Goal: Transaction & Acquisition: Purchase product/service

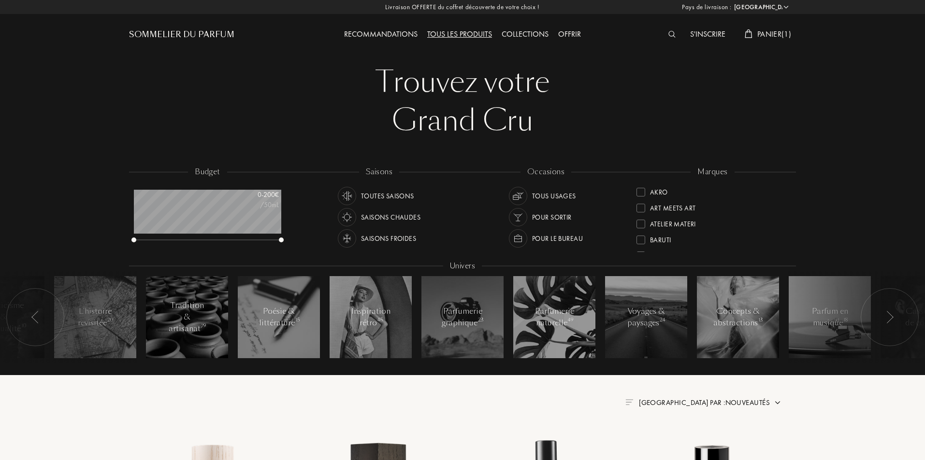
select select "FR"
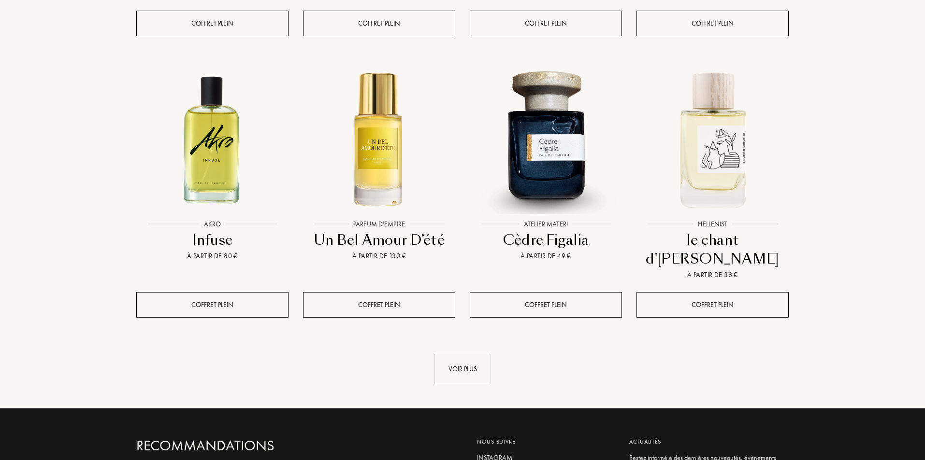
scroll to position [1095, 0]
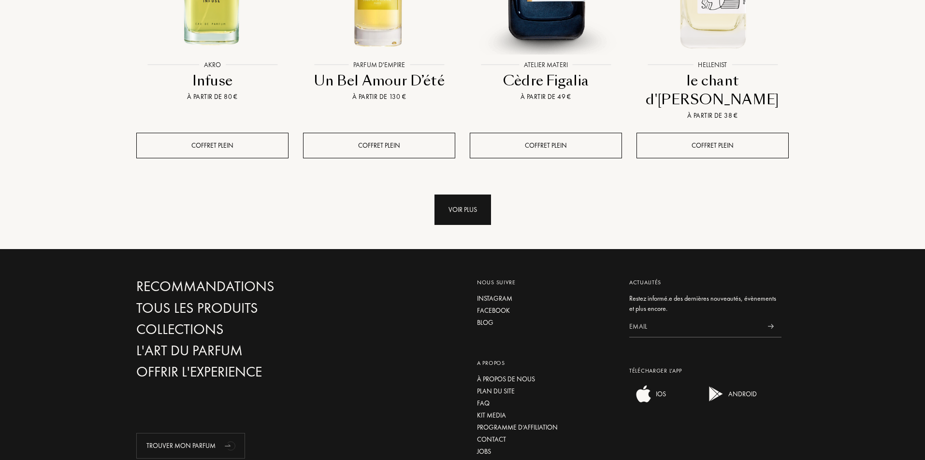
click at [469, 195] on div "Voir plus" at bounding box center [462, 210] width 57 height 30
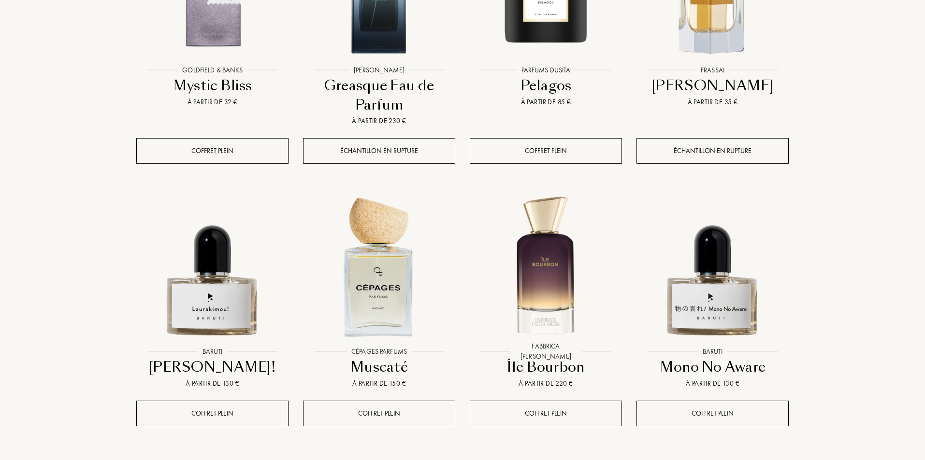
scroll to position [1707, 0]
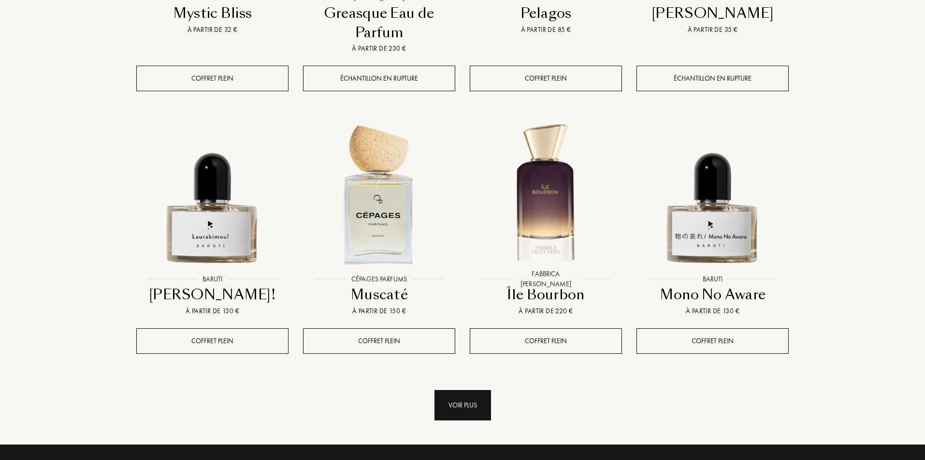
click at [470, 390] on div "Voir plus" at bounding box center [462, 405] width 57 height 30
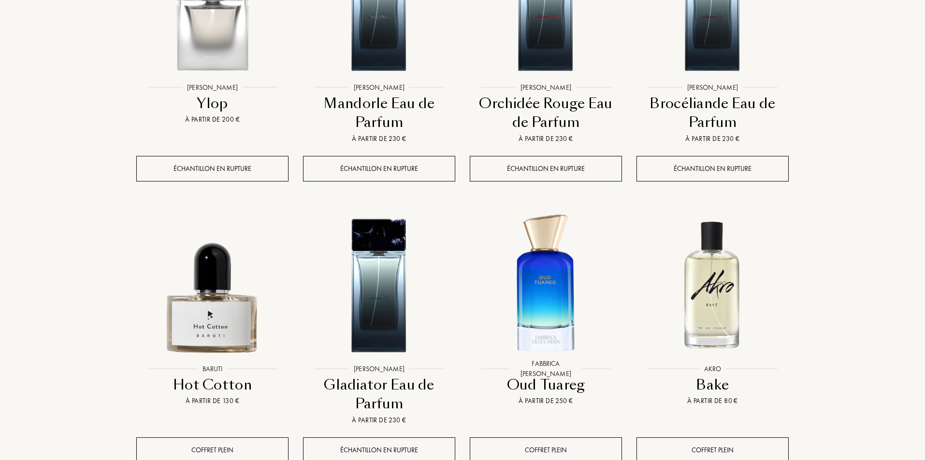
scroll to position [2513, 0]
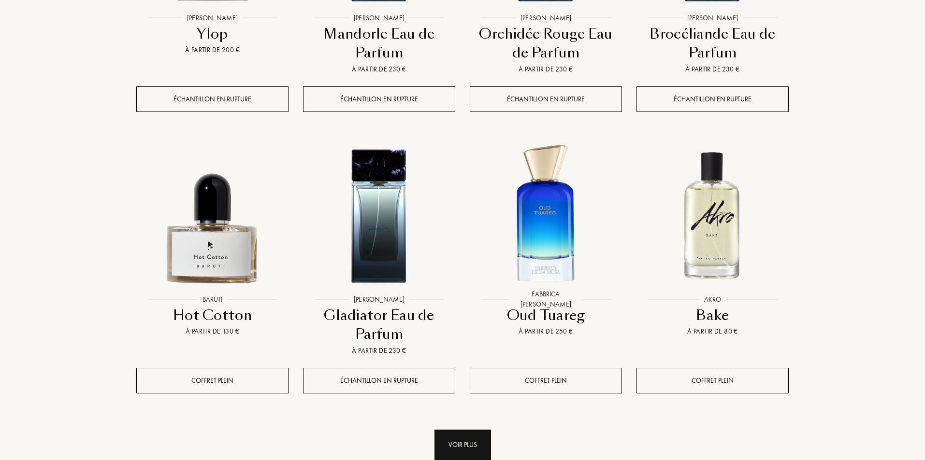
click at [468, 430] on div "Voir plus" at bounding box center [462, 445] width 57 height 30
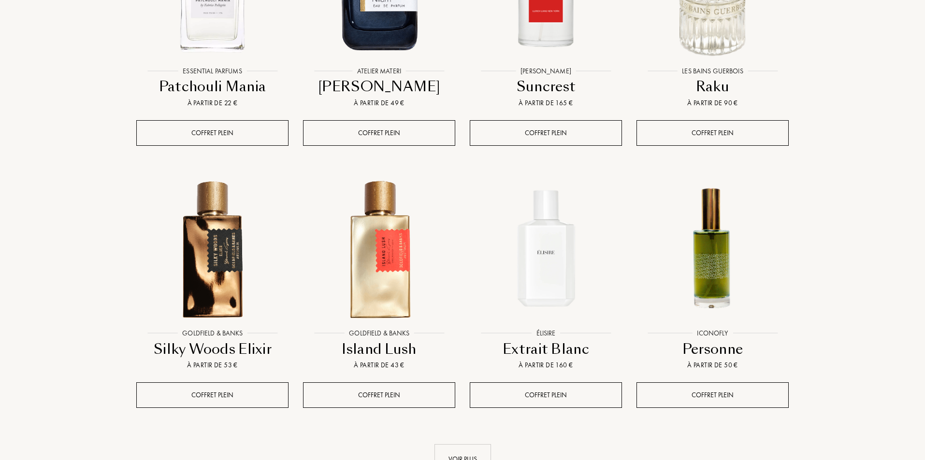
scroll to position [3318, 0]
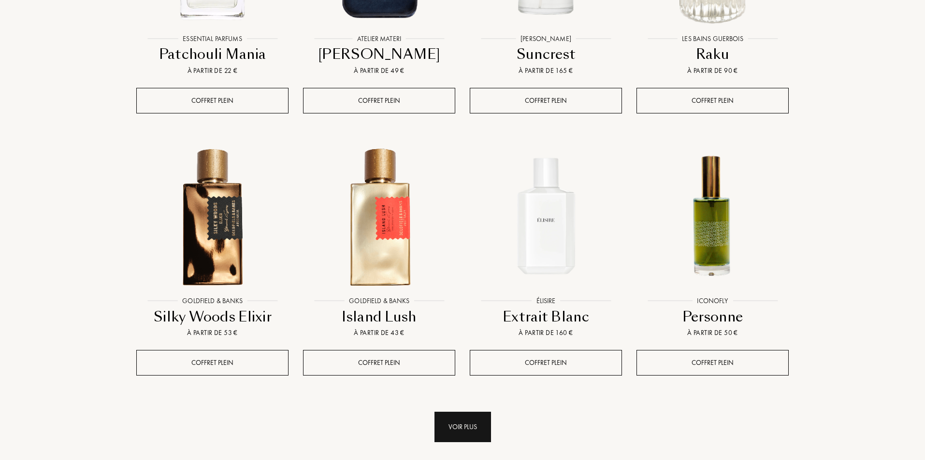
click at [489, 412] on div "Voir plus" at bounding box center [462, 427] width 57 height 30
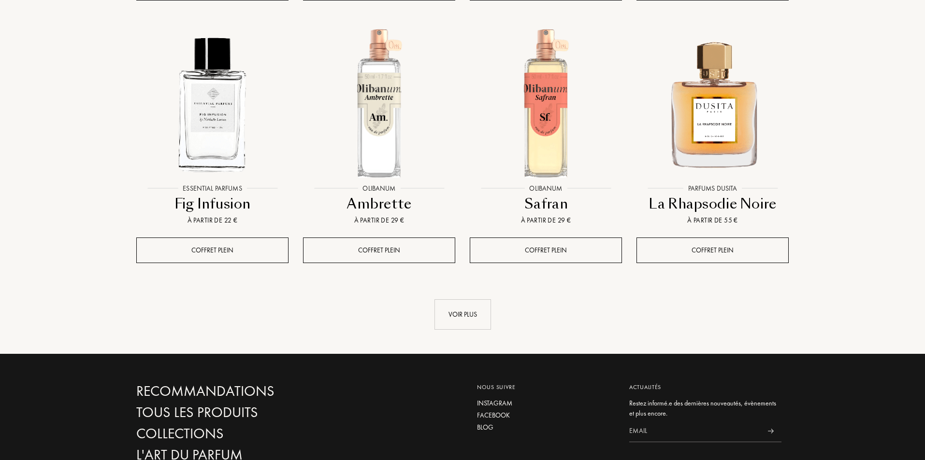
scroll to position [4252, 0]
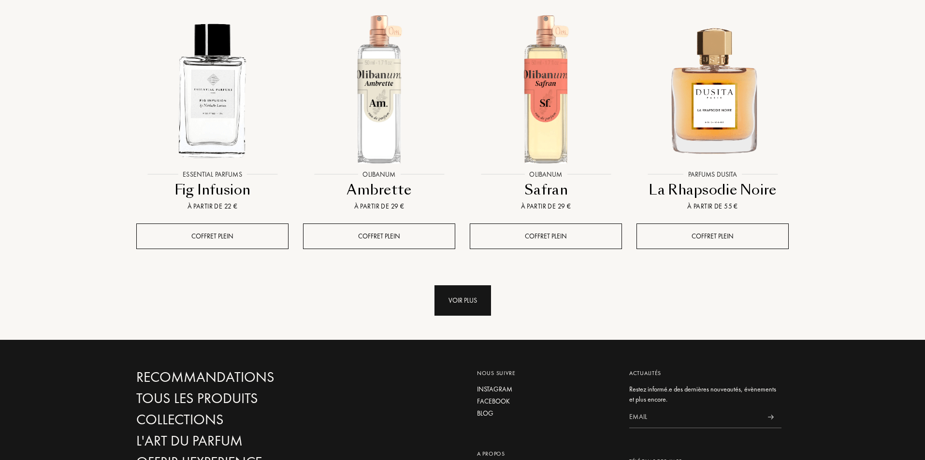
click at [489, 286] on div "Voir plus" at bounding box center [462, 301] width 57 height 30
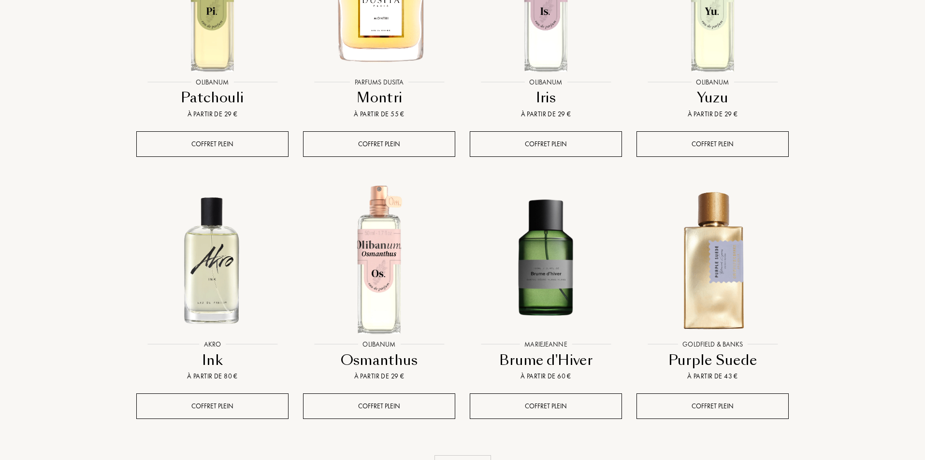
scroll to position [5089, 0]
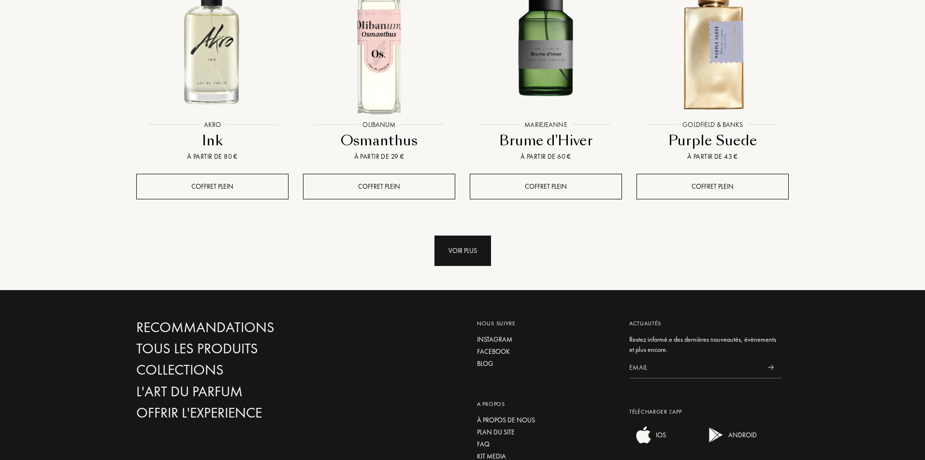
click at [451, 236] on div "Voir plus" at bounding box center [462, 251] width 57 height 30
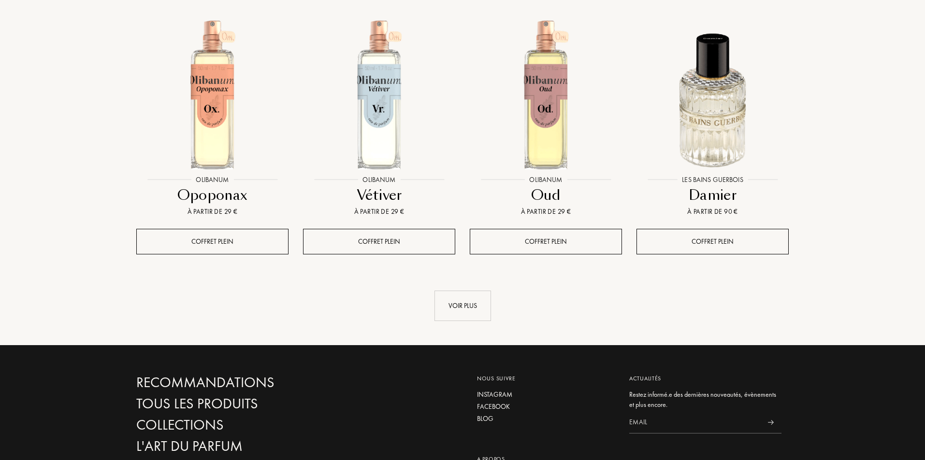
scroll to position [5947, 0]
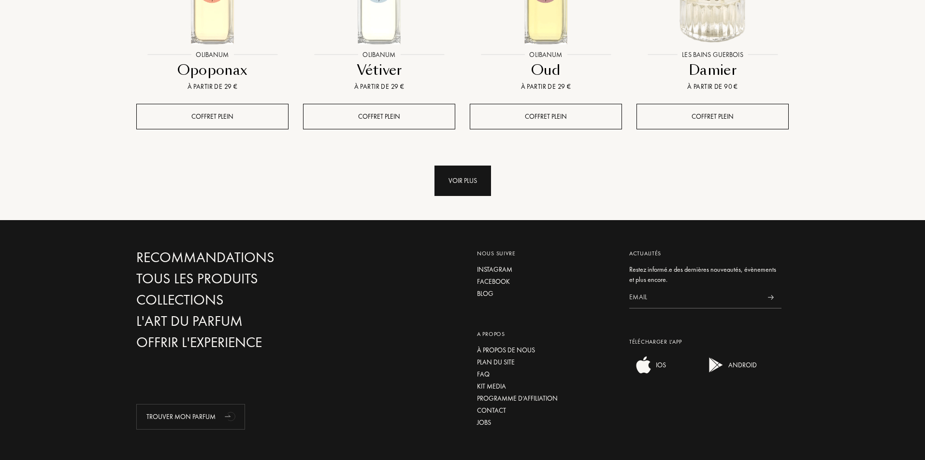
click at [482, 166] on div "Voir plus" at bounding box center [462, 181] width 57 height 30
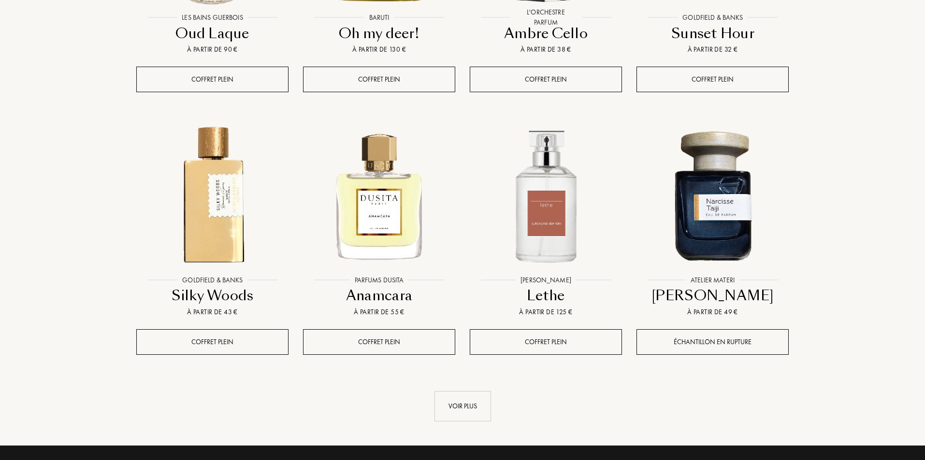
scroll to position [6527, 0]
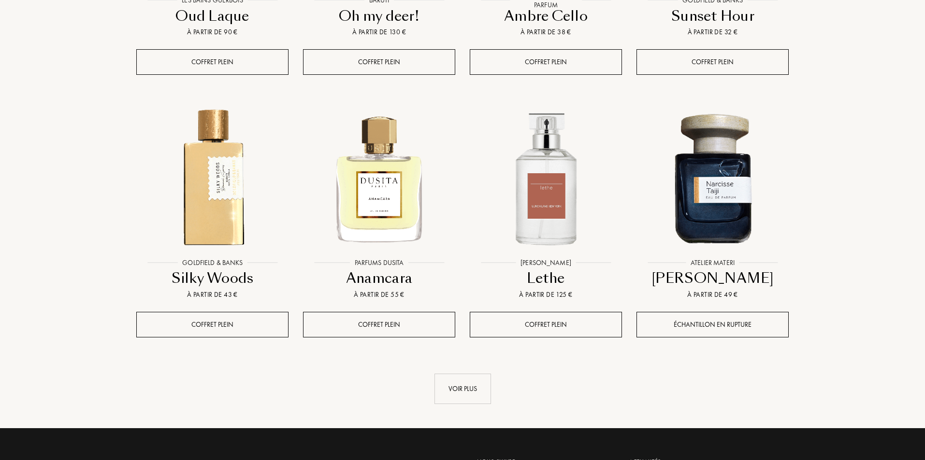
drag, startPoint x: 461, startPoint y: 330, endPoint x: 563, endPoint y: 289, distance: 110.1
click at [462, 374] on div "Voir plus" at bounding box center [462, 389] width 57 height 30
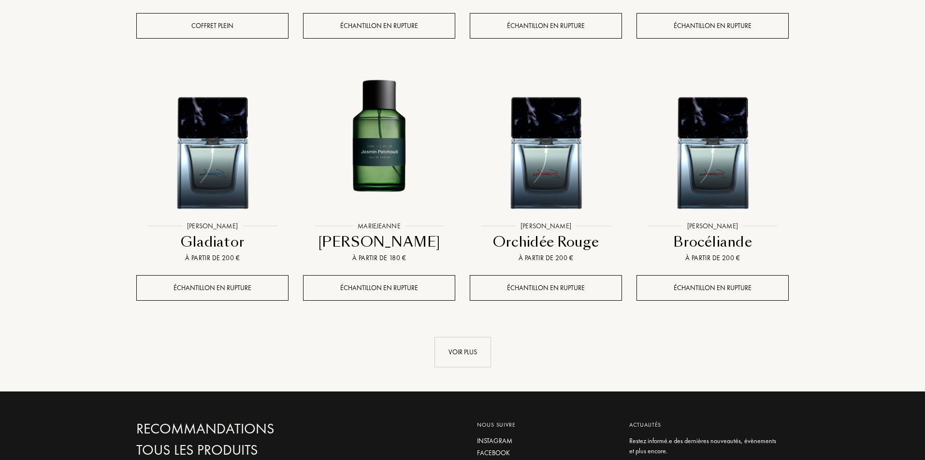
scroll to position [7494, 0]
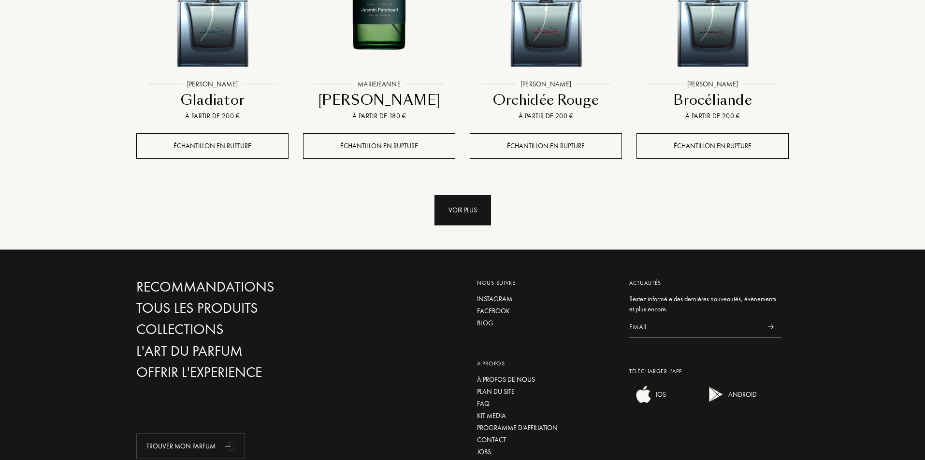
click at [471, 195] on div "Voir plus" at bounding box center [462, 210] width 57 height 30
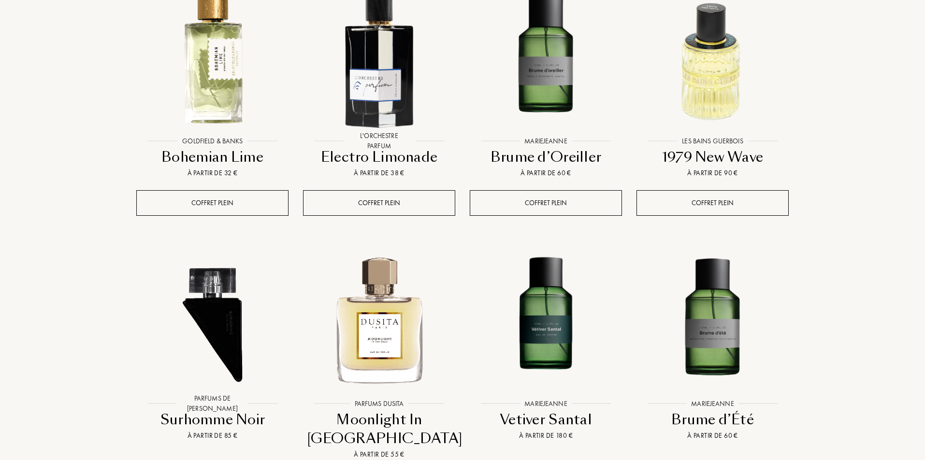
scroll to position [8041, 0]
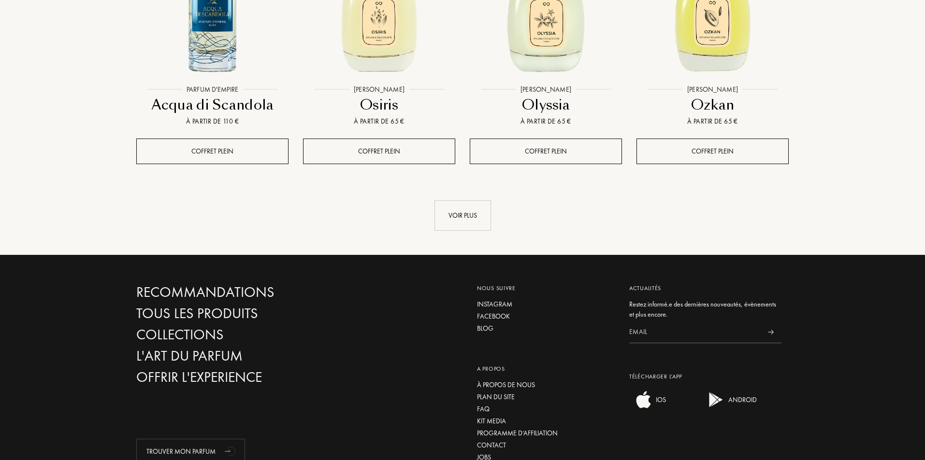
scroll to position [9104, 0]
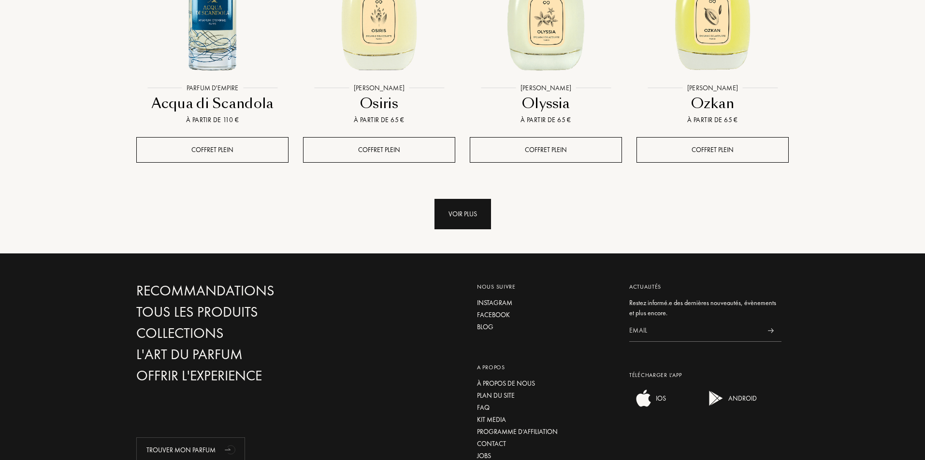
drag, startPoint x: 464, startPoint y: 154, endPoint x: 479, endPoint y: 147, distance: 16.4
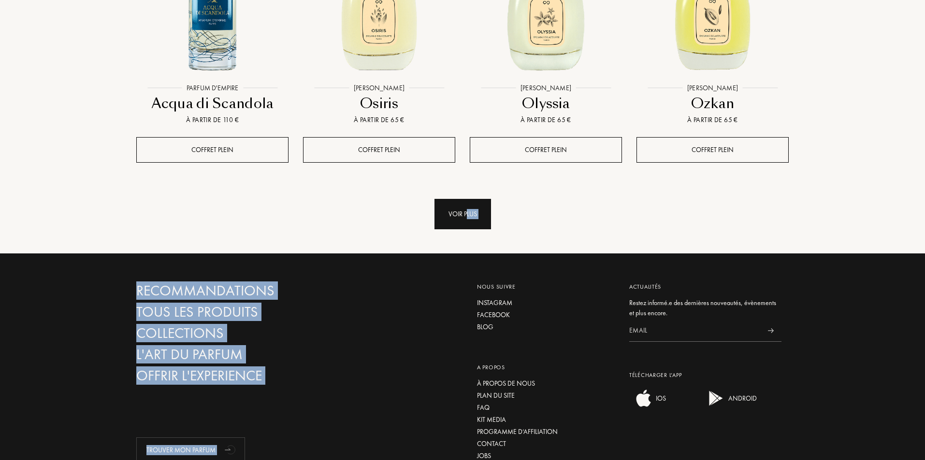
click at [479, 199] on div "Voir plus" at bounding box center [462, 214] width 57 height 30
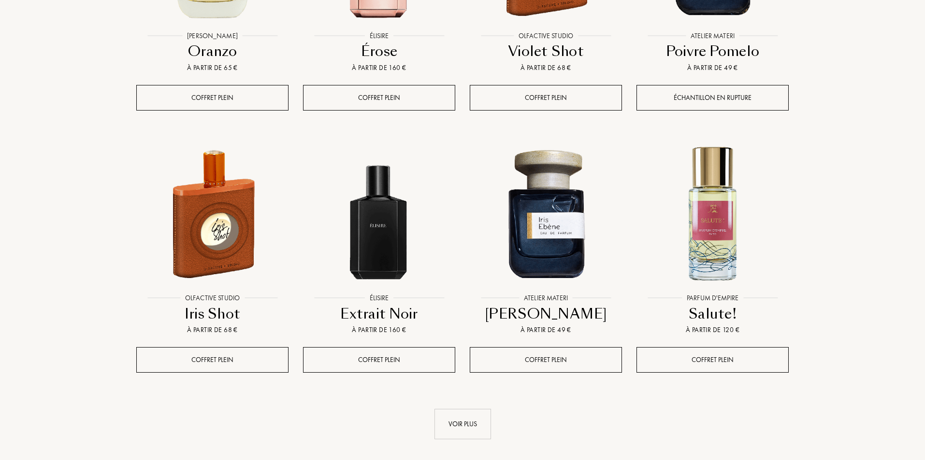
scroll to position [9780, 0]
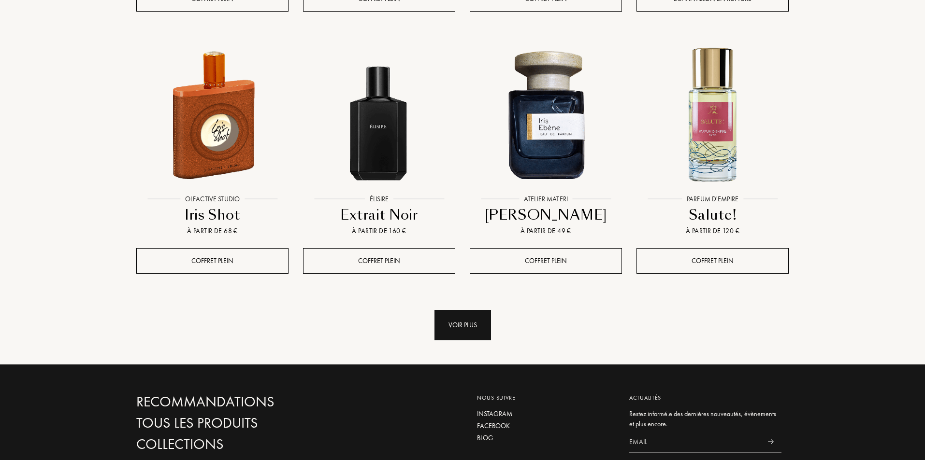
drag, startPoint x: 468, startPoint y: 245, endPoint x: 598, endPoint y: 202, distance: 137.1
click at [470, 310] on div "Voir plus" at bounding box center [462, 325] width 57 height 30
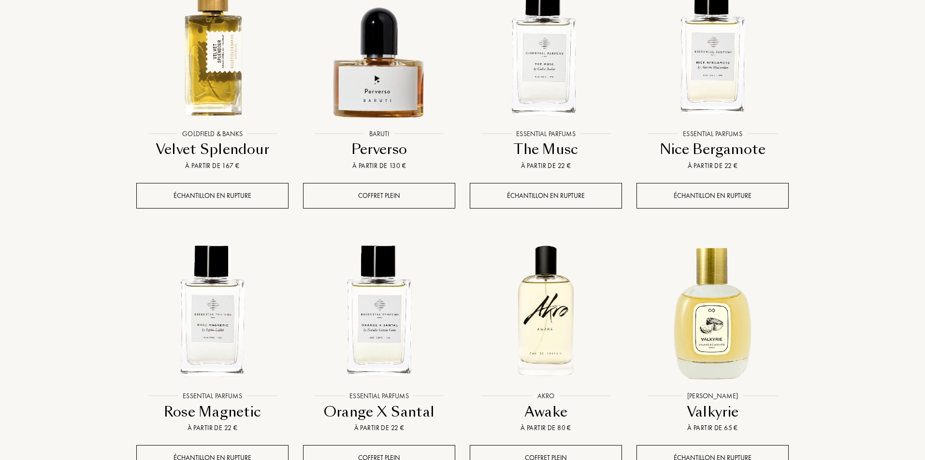
scroll to position [10554, 0]
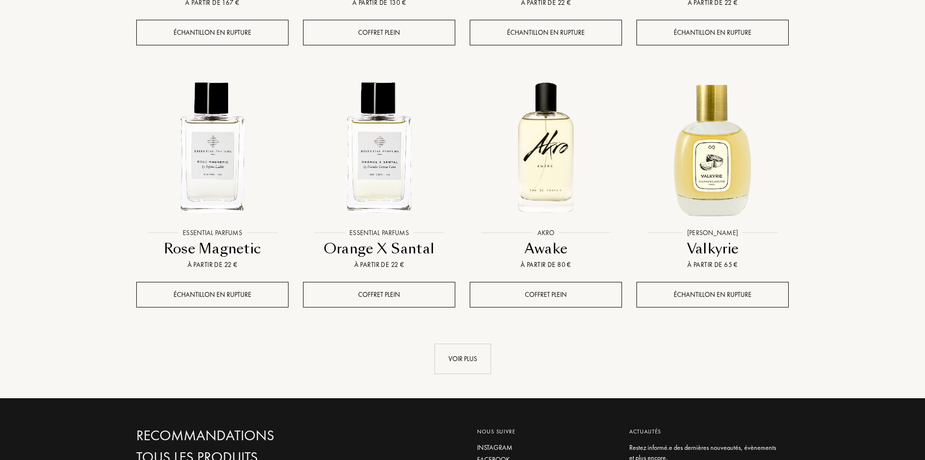
click at [460, 344] on div "Voir plus" at bounding box center [462, 359] width 57 height 30
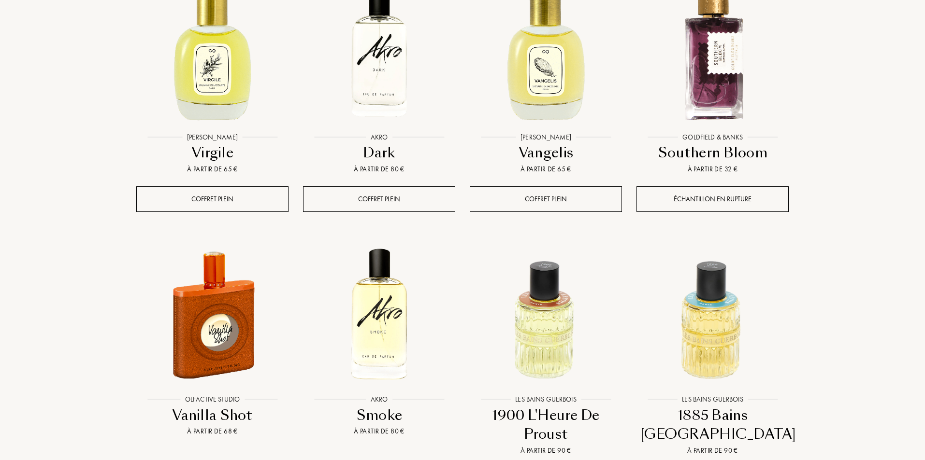
scroll to position [11295, 0]
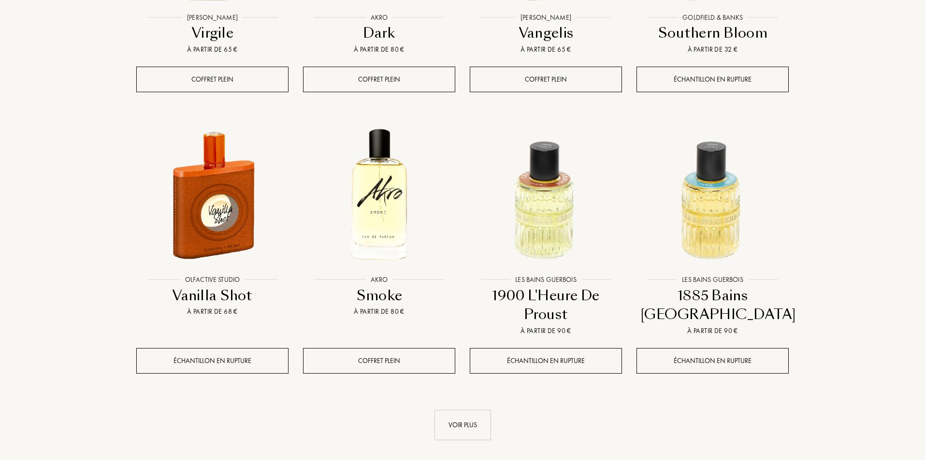
drag, startPoint x: 465, startPoint y: 321, endPoint x: 572, endPoint y: 287, distance: 111.7
click at [466, 410] on div "Voir plus" at bounding box center [462, 425] width 57 height 30
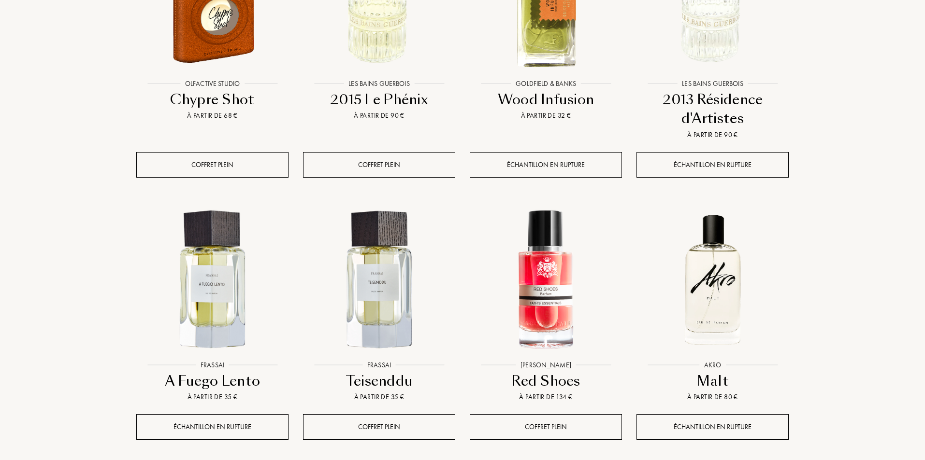
scroll to position [12196, 0]
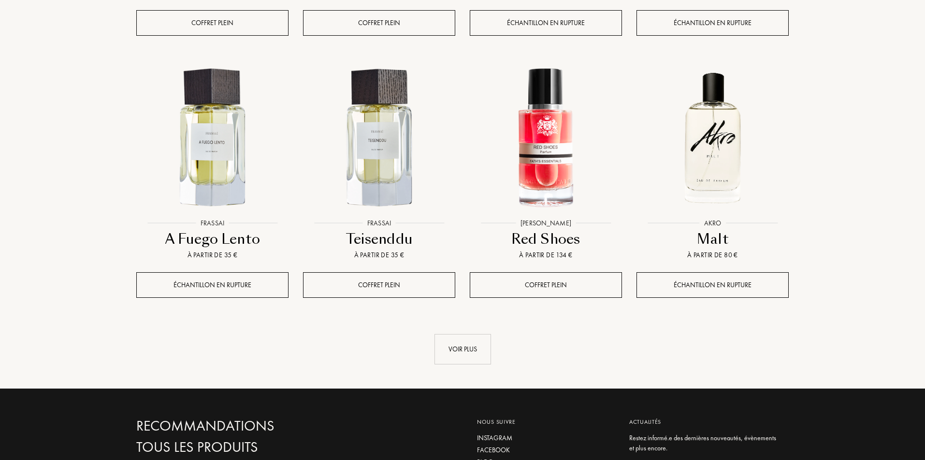
drag, startPoint x: 555, startPoint y: 79, endPoint x: 417, endPoint y: 250, distance: 219.7
click at [417, 334] on link "Voir plus" at bounding box center [462, 349] width 652 height 30
click at [468, 334] on div "Voir plus" at bounding box center [462, 349] width 57 height 30
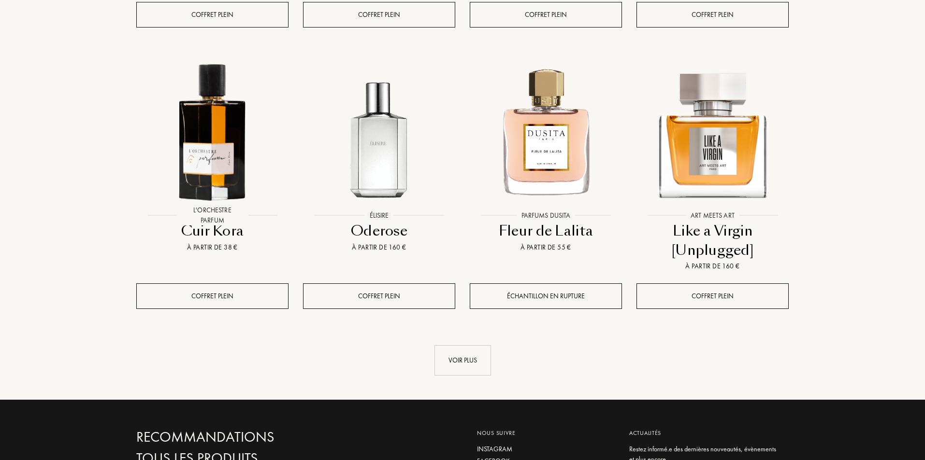
scroll to position [13002, 0]
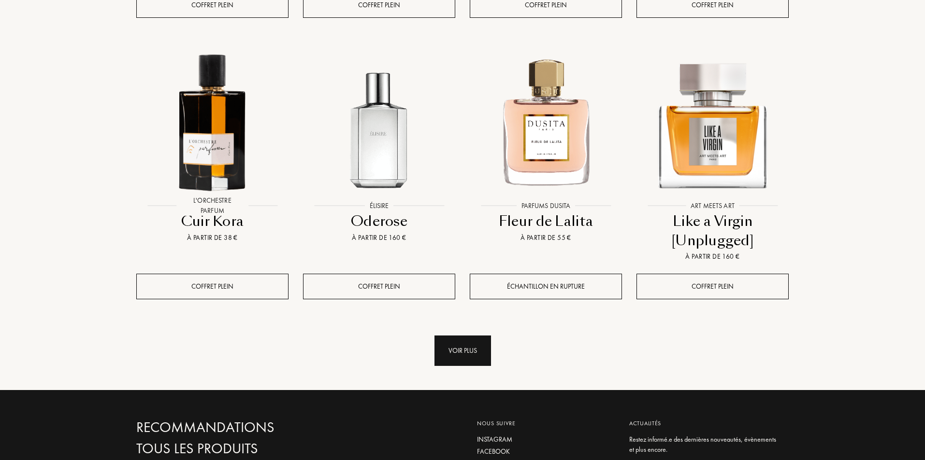
click at [467, 336] on div "Voir plus" at bounding box center [462, 351] width 57 height 30
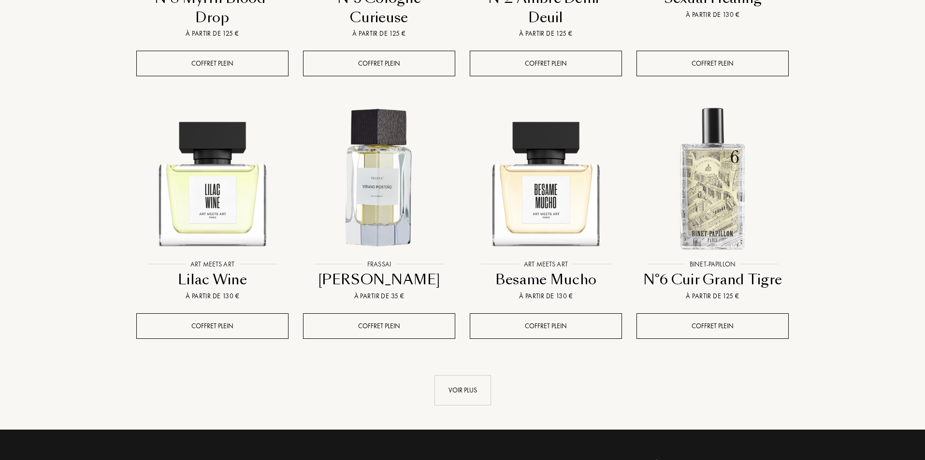
scroll to position [13936, 0]
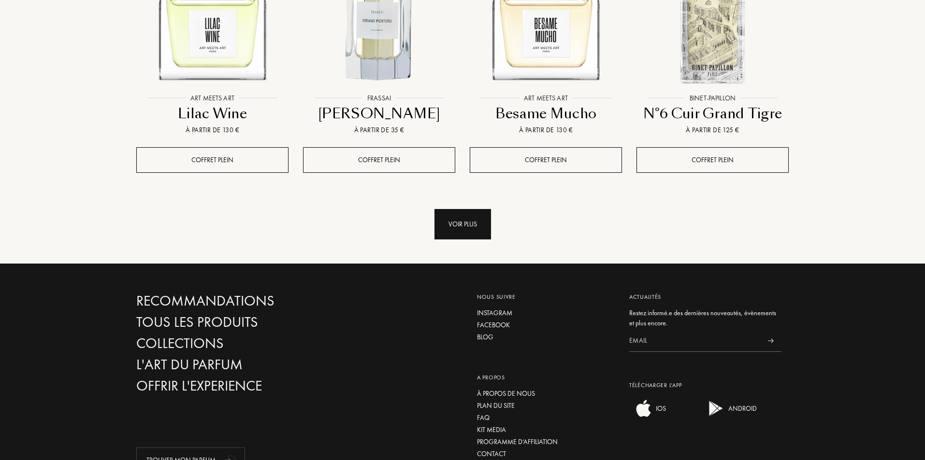
click at [483, 209] on div "Voir plus" at bounding box center [462, 224] width 57 height 30
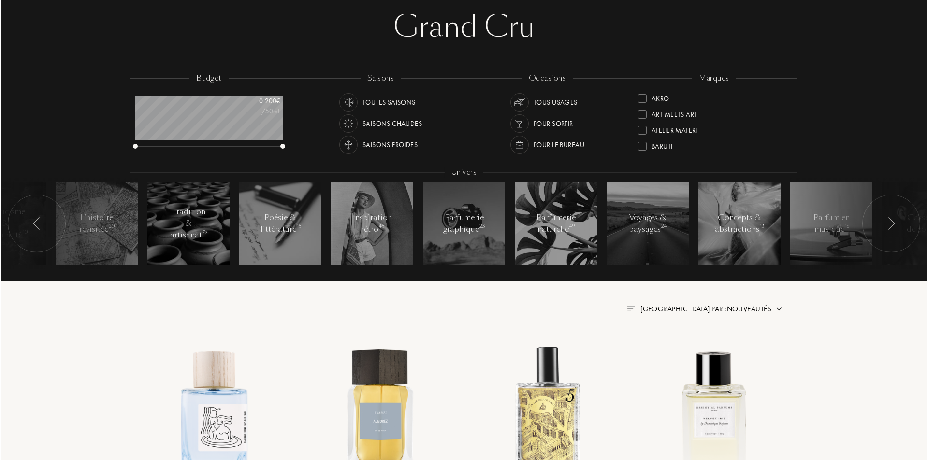
scroll to position [0, 0]
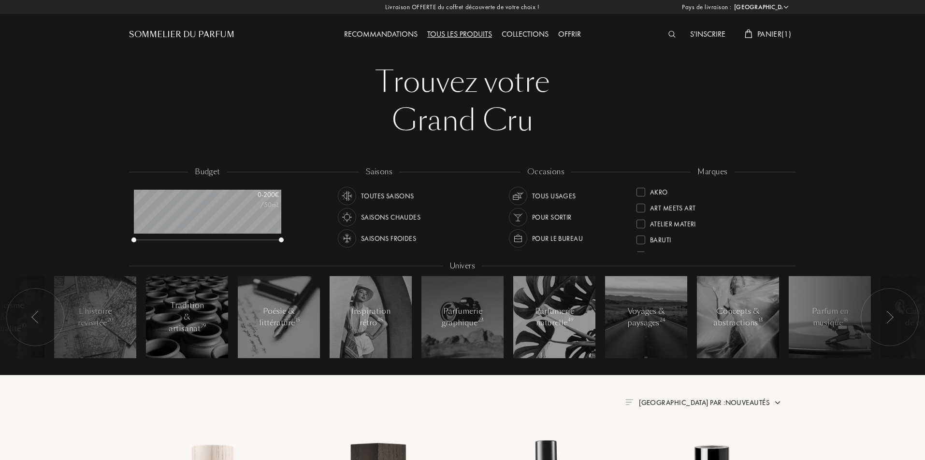
click at [780, 37] on span "Panier ( 1 )" at bounding box center [774, 34] width 34 height 10
